Goal: Find specific page/section: Find specific page/section

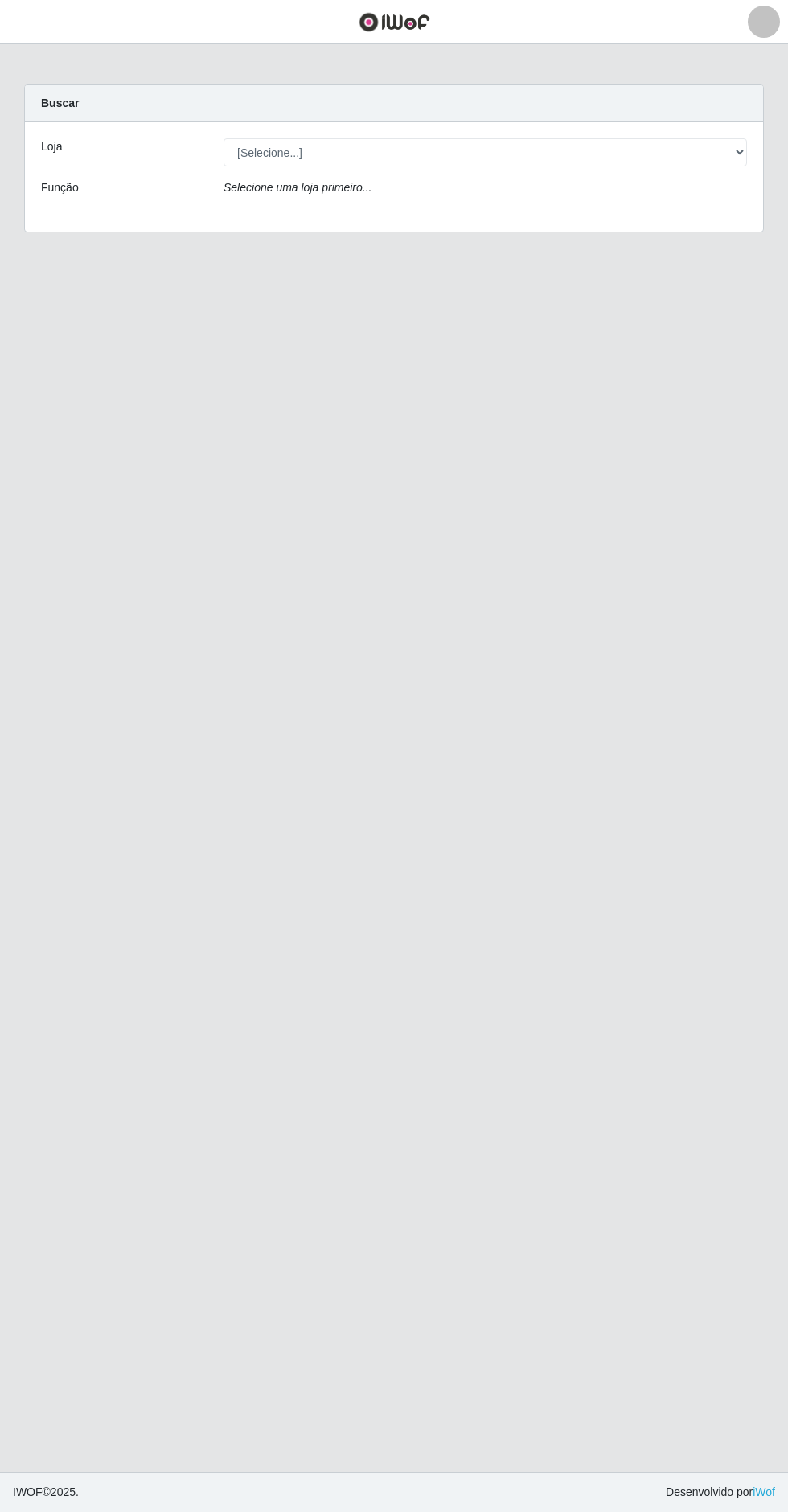
scroll to position [43, 0]
click at [412, 139] on select "[Selecione...] Extrabom - Loja 05 [GEOGRAPHIC_DATA]" at bounding box center [486, 152] width 524 height 28
select select "494"
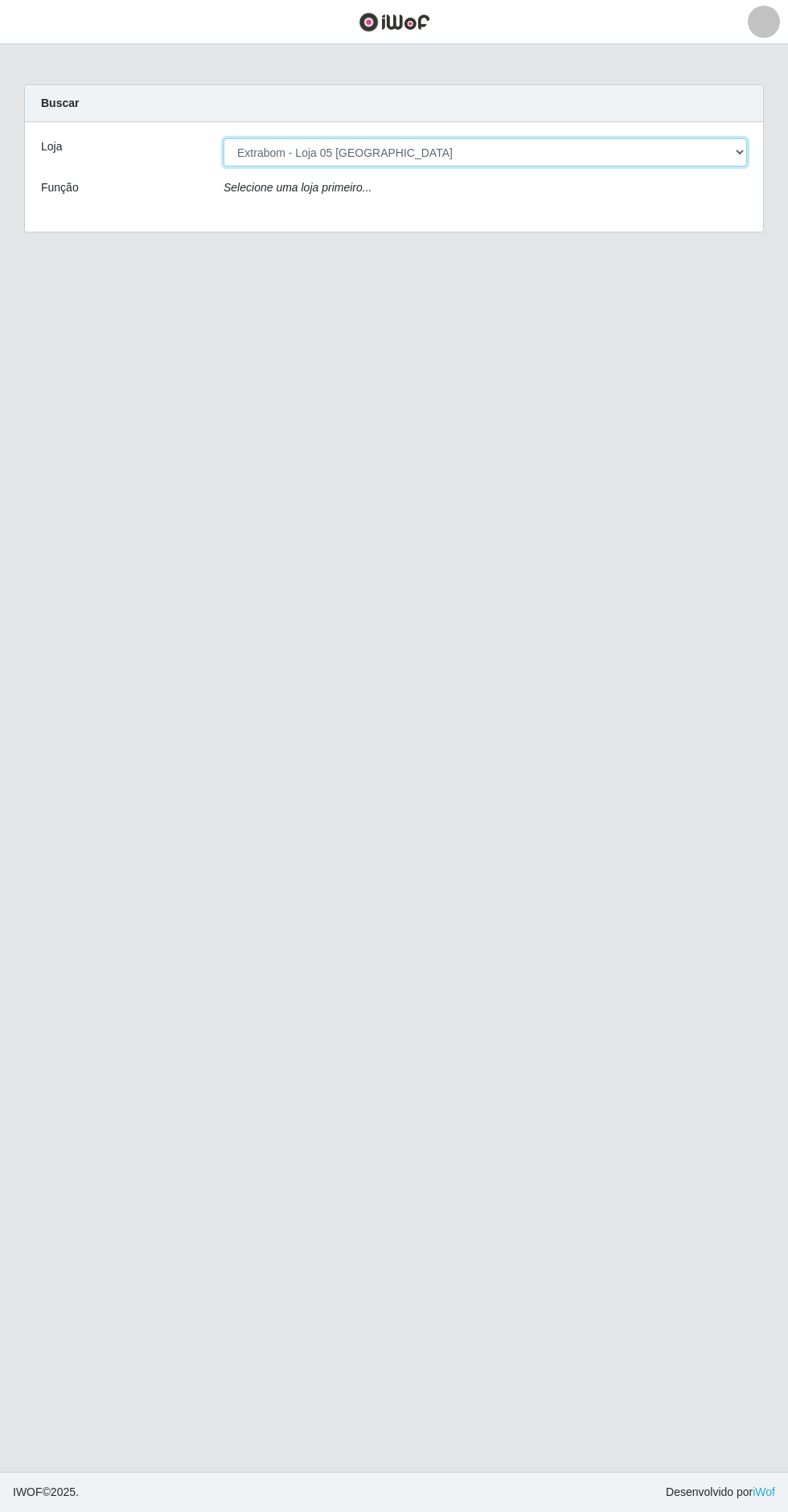
click at [224, 139] on select "[Selecione...] Extrabom - Loja 05 [GEOGRAPHIC_DATA]" at bounding box center [486, 152] width 524 height 28
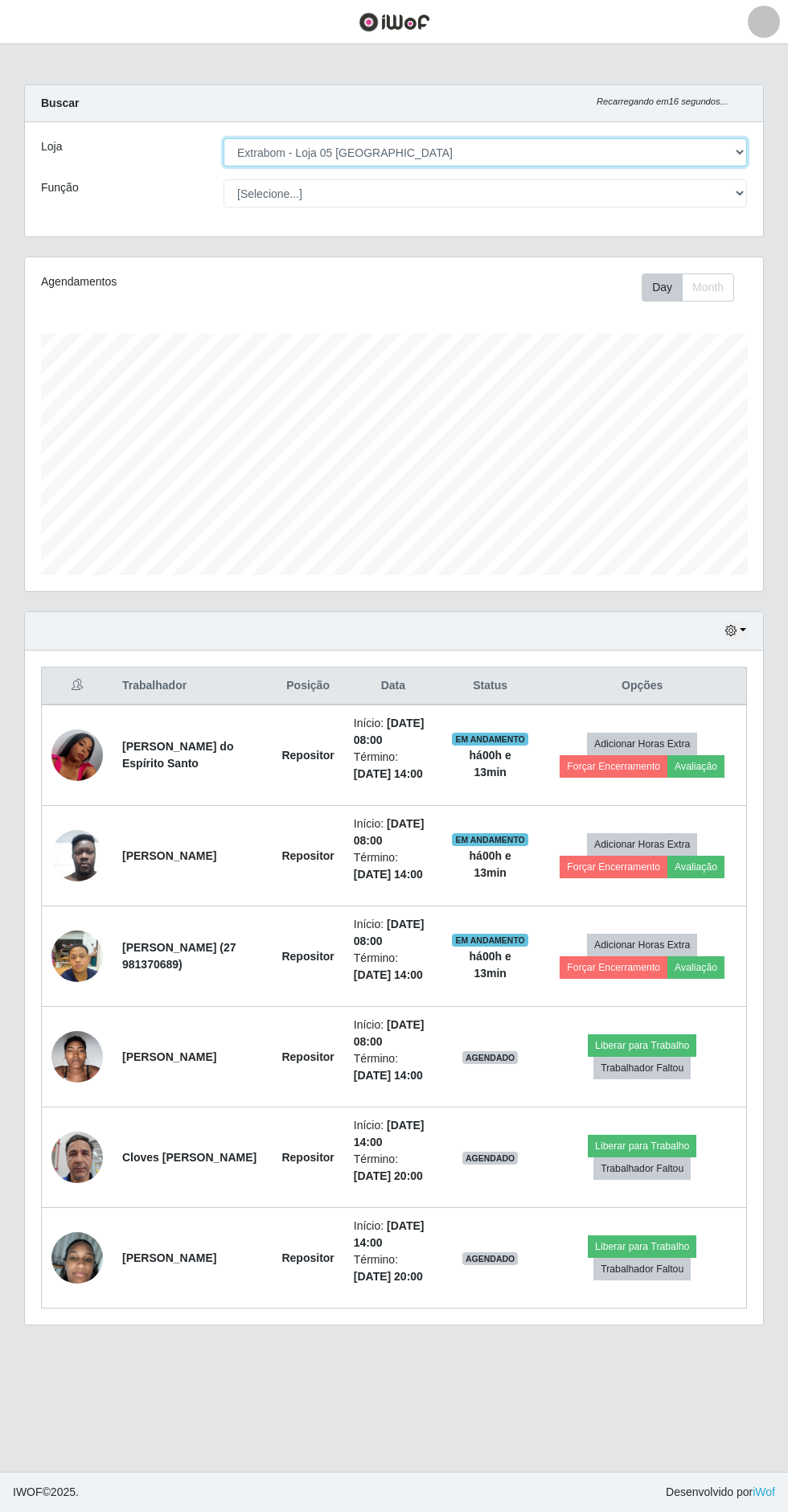
scroll to position [40, 0]
